Goal: Information Seeking & Learning: Learn about a topic

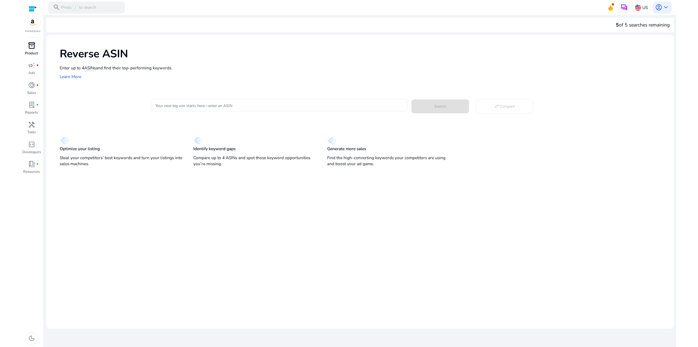
click at [27, 48] on div "inventory_2" at bounding box center [31, 46] width 17 height 10
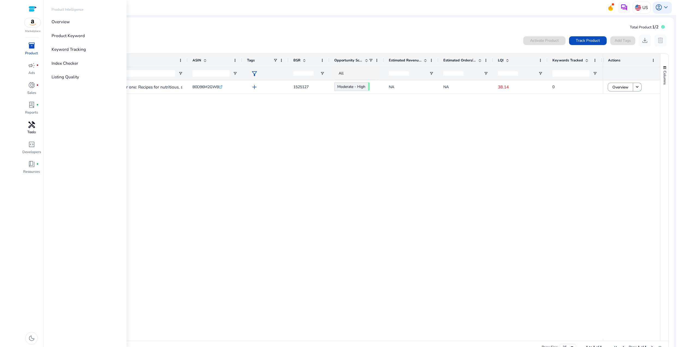
click at [32, 126] on span "handyman" at bounding box center [31, 124] width 7 height 7
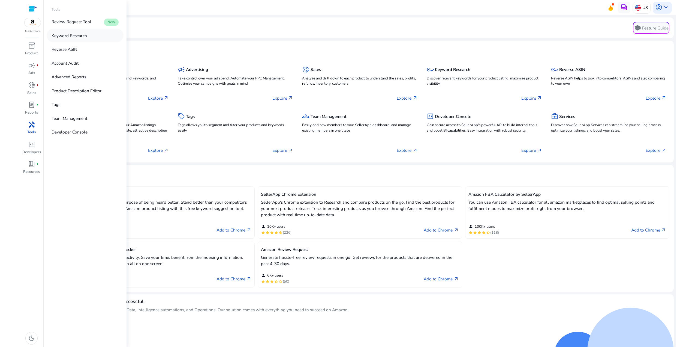
click at [68, 35] on p "Keyword Research" at bounding box center [69, 35] width 35 height 6
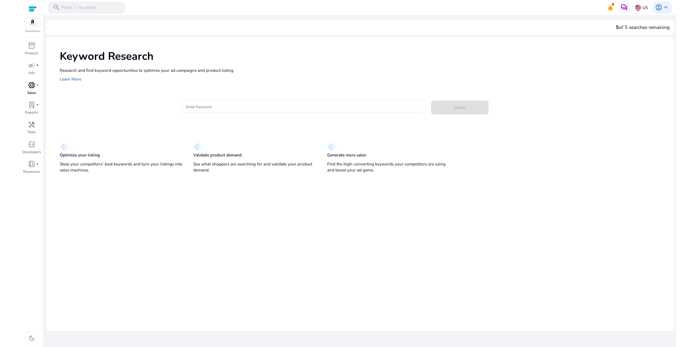
click at [28, 84] on span "donut_small" at bounding box center [31, 85] width 7 height 7
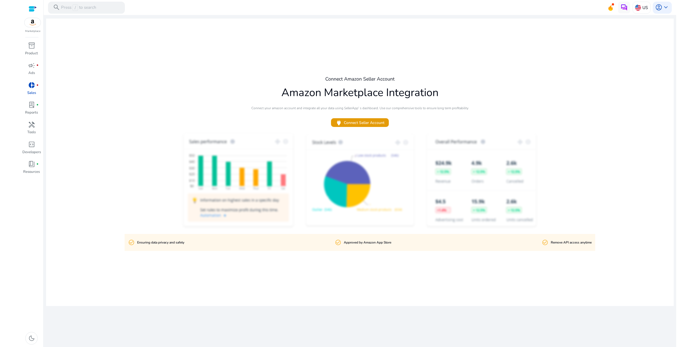
click at [32, 88] on span "donut_small" at bounding box center [31, 85] width 7 height 7
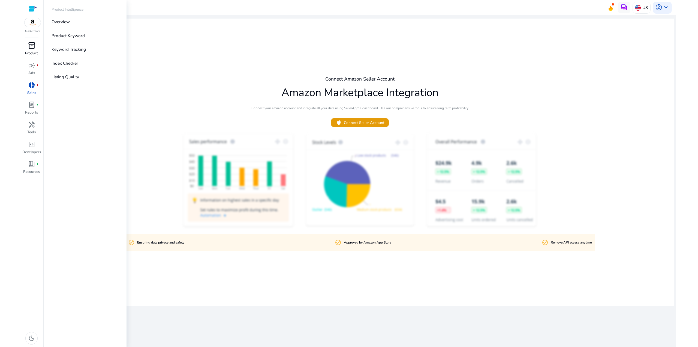
click at [31, 51] on p "Product" at bounding box center [31, 53] width 13 height 5
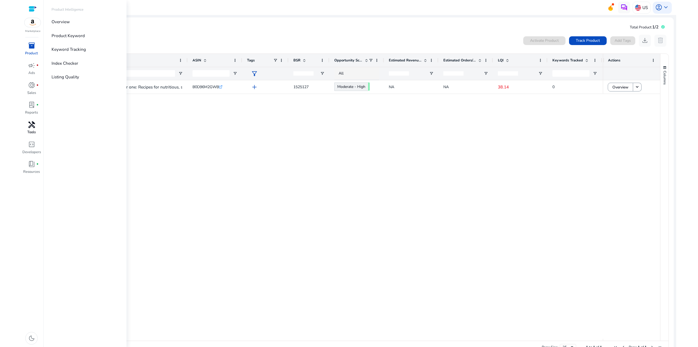
click at [30, 126] on span "handyman" at bounding box center [31, 124] width 7 height 7
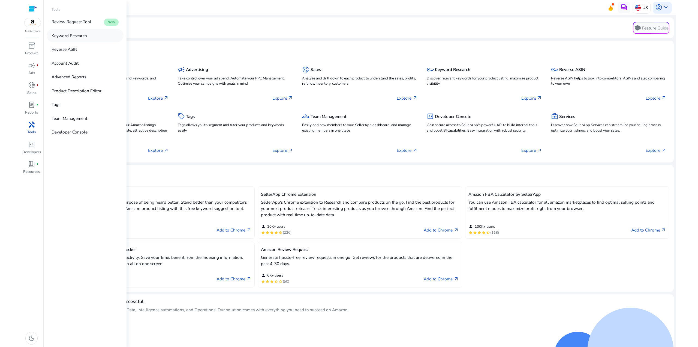
click at [63, 34] on p "Keyword Research" at bounding box center [69, 35] width 35 height 6
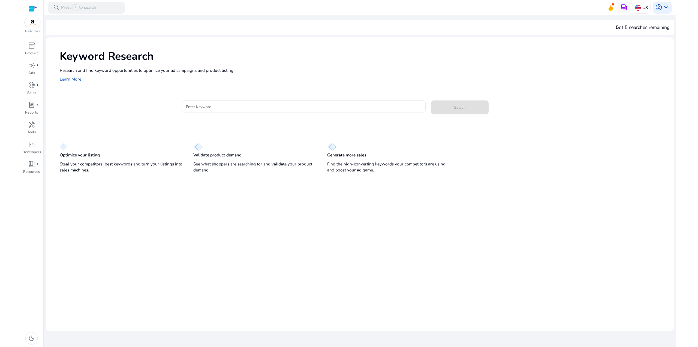
click at [212, 108] on input "Enter Keyword" at bounding box center [303, 106] width 235 height 6
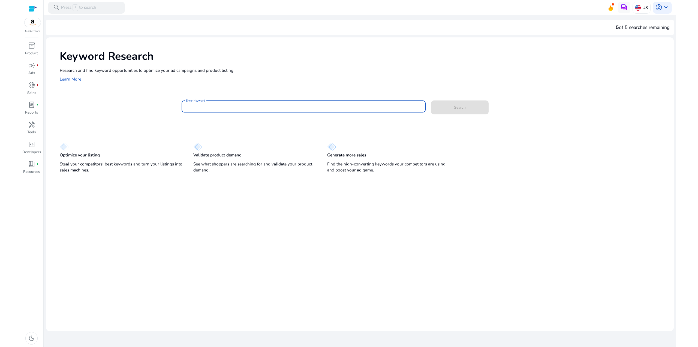
paste input "**********"
type input "**********"
click at [453, 105] on span at bounding box center [460, 107] width 58 height 13
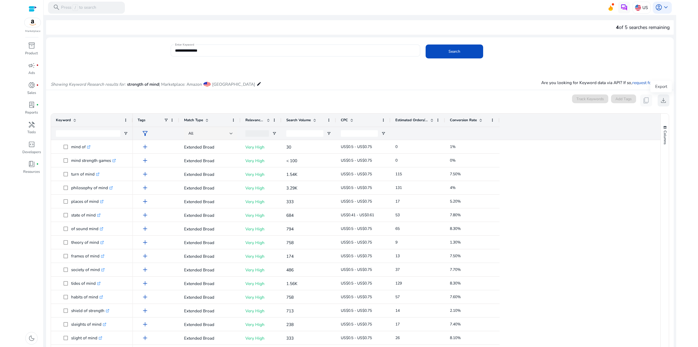
click at [662, 100] on span "download" at bounding box center [663, 100] width 7 height 7
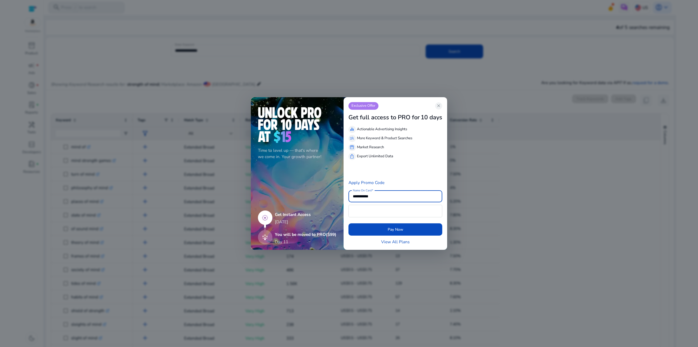
click at [437, 106] on span "close" at bounding box center [439, 105] width 5 height 5
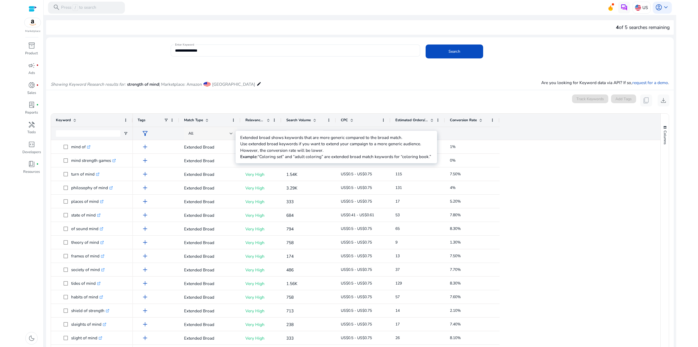
click at [229, 133] on div "All" at bounding box center [209, 133] width 41 height 6
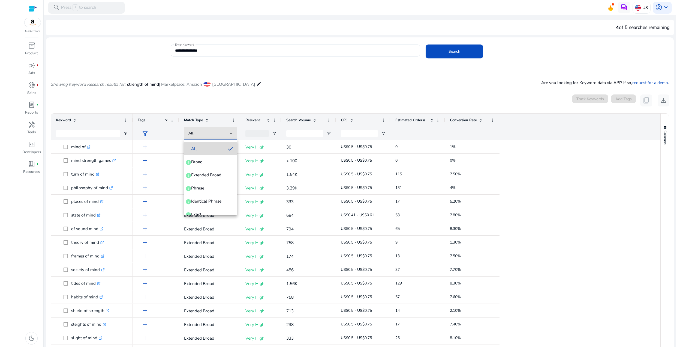
click at [228, 147] on mat-pseudo-checkbox at bounding box center [230, 148] width 5 height 5
click at [274, 132] on span "Open Filter Menu" at bounding box center [274, 133] width 4 height 4
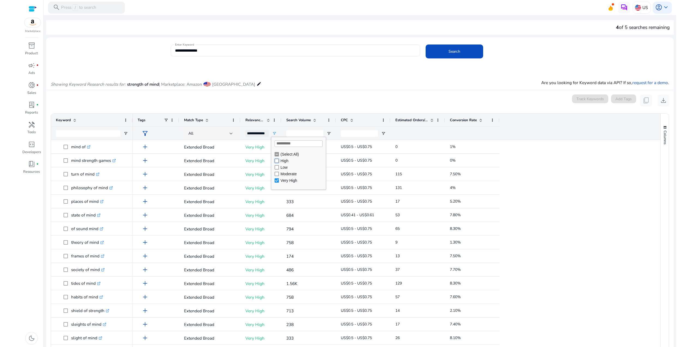
type input "**********"
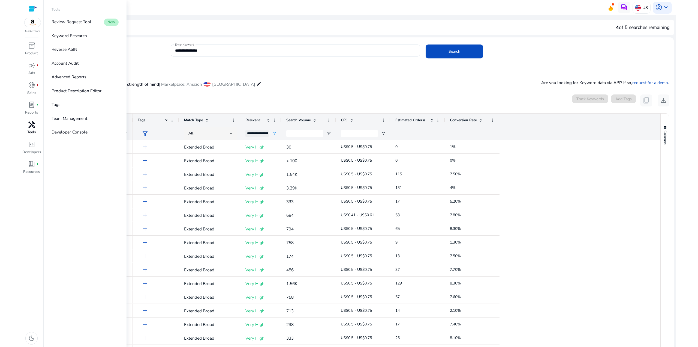
click at [29, 127] on span "handyman" at bounding box center [31, 124] width 7 height 7
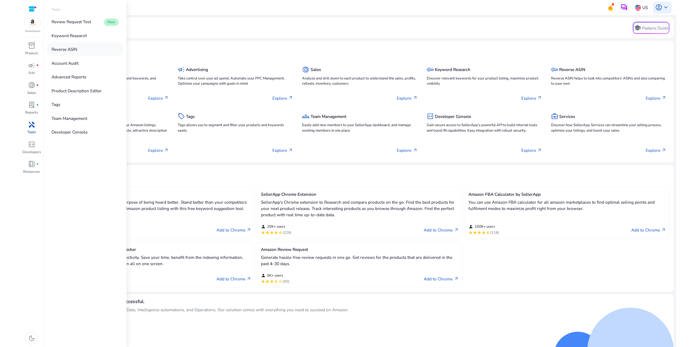
click at [58, 50] on p "Reverse ASIN" at bounding box center [65, 49] width 26 height 6
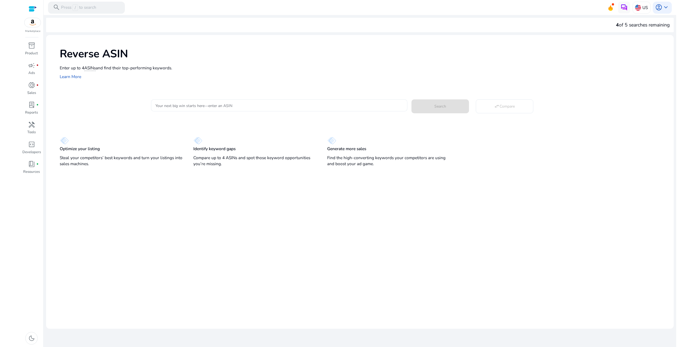
click at [187, 104] on input "Your next big win starts here—enter an ASIN" at bounding box center [279, 105] width 247 height 6
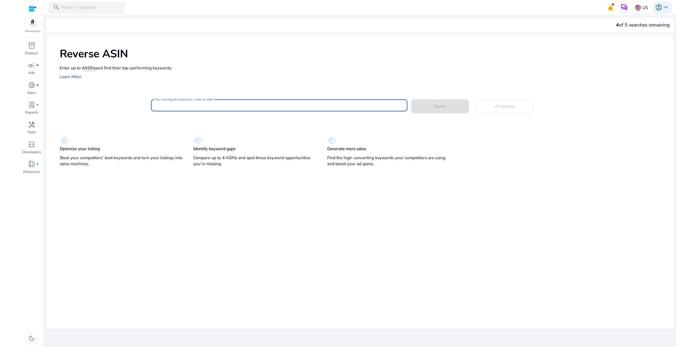
click at [184, 103] on input "Your next big win starts here—enter an ASIN" at bounding box center [279, 105] width 247 height 6
paste input "**********"
drag, startPoint x: 192, startPoint y: 105, endPoint x: 130, endPoint y: 104, distance: 61.1
click at [130, 104] on div "**********" at bounding box center [365, 105] width 610 height 14
paste input
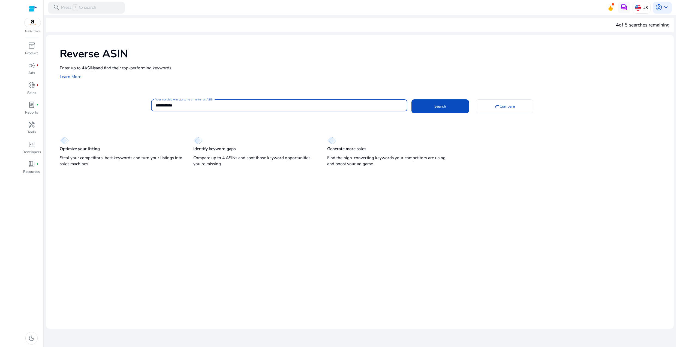
paste input "**********"
click at [437, 107] on span "Search" at bounding box center [441, 106] width 12 height 6
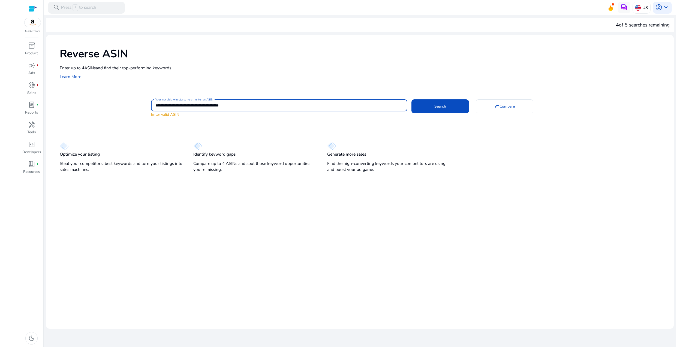
drag, startPoint x: 266, startPoint y: 106, endPoint x: 180, endPoint y: 107, distance: 86.8
click at [180, 107] on input "**********" at bounding box center [279, 105] width 247 height 6
type input "**********"
click at [429, 108] on span at bounding box center [441, 106] width 58 height 13
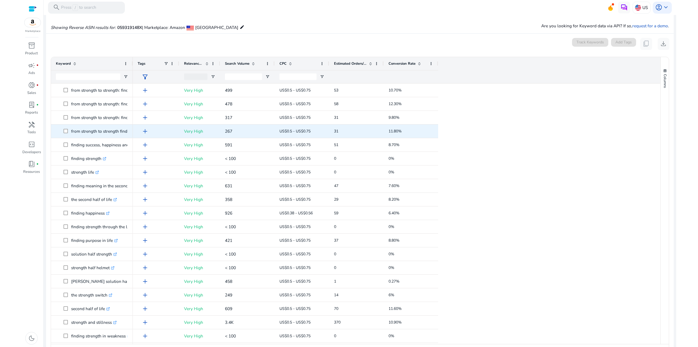
scroll to position [60, 0]
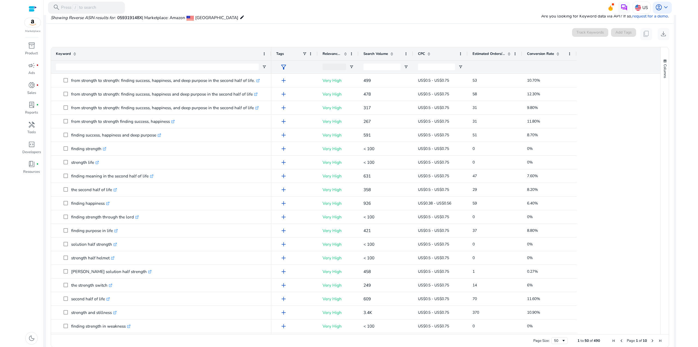
drag, startPoint x: 132, startPoint y: 55, endPoint x: 271, endPoint y: 71, distance: 139.5
click at [271, 71] on div "Keyword" at bounding box center [161, 60] width 220 height 26
click at [539, 69] on div at bounding box center [549, 67] width 45 height 13
click at [664, 4] on span "keyboard_arrow_down" at bounding box center [666, 7] width 7 height 7
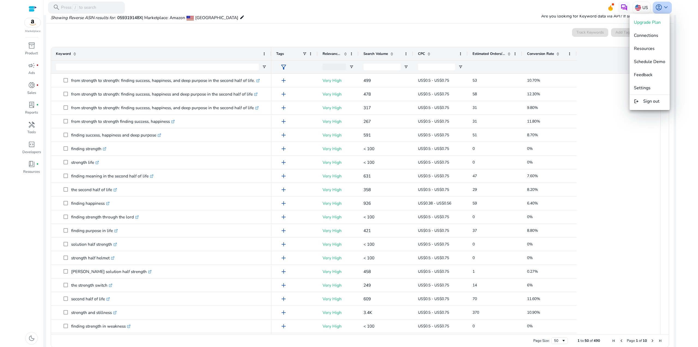
click at [664, 4] on div at bounding box center [349, 173] width 698 height 347
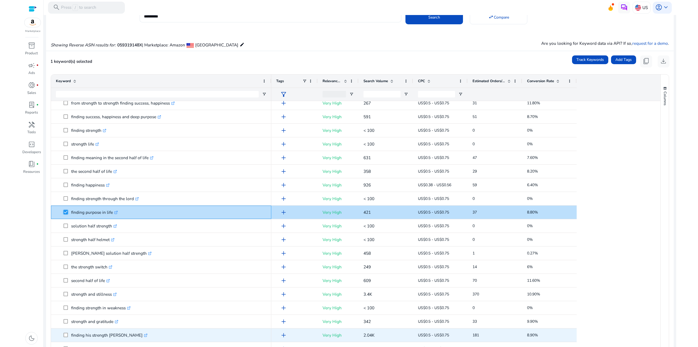
scroll to position [55, 0]
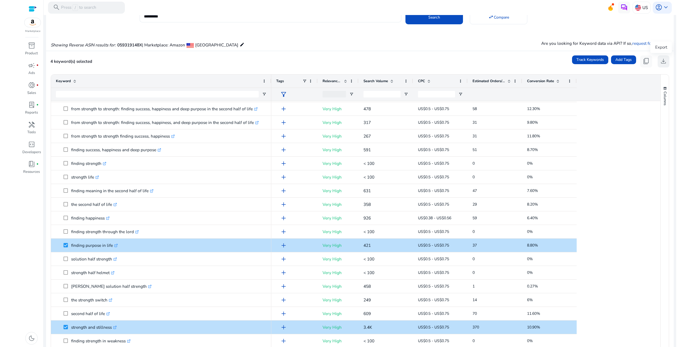
click at [662, 62] on span "download" at bounding box center [663, 61] width 7 height 7
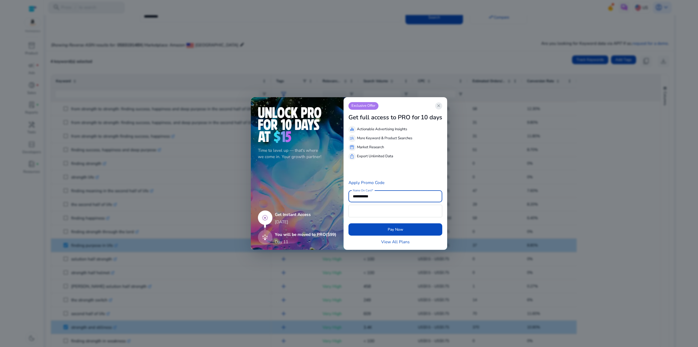
click at [438, 105] on span "close" at bounding box center [439, 105] width 5 height 5
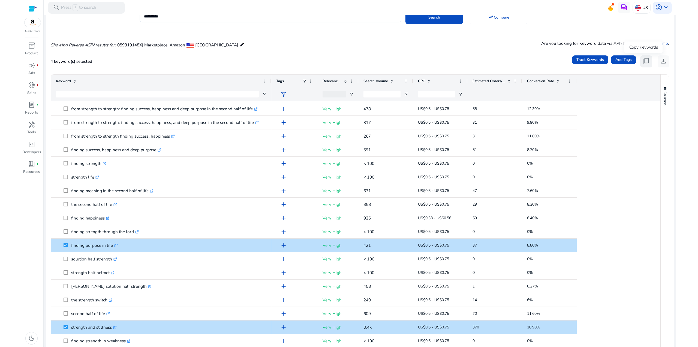
click at [643, 62] on span "content_copy" at bounding box center [646, 61] width 7 height 7
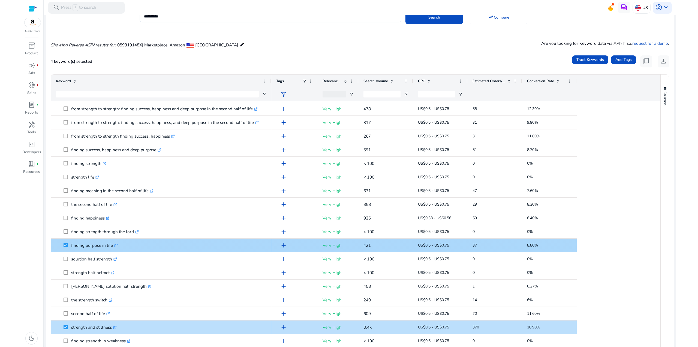
click at [79, 247] on p "finding purpose in life .st0{fill:#2c8af8}" at bounding box center [94, 245] width 47 height 11
click at [115, 246] on icon at bounding box center [115, 245] width 3 height 3
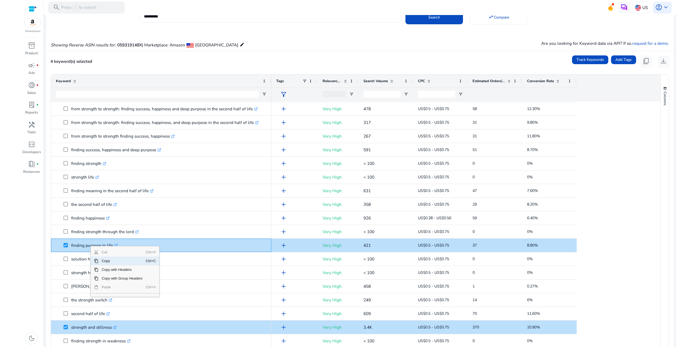
click at [103, 261] on span "Copy" at bounding box center [121, 260] width 47 height 9
